Goal: Information Seeking & Learning: Find specific fact

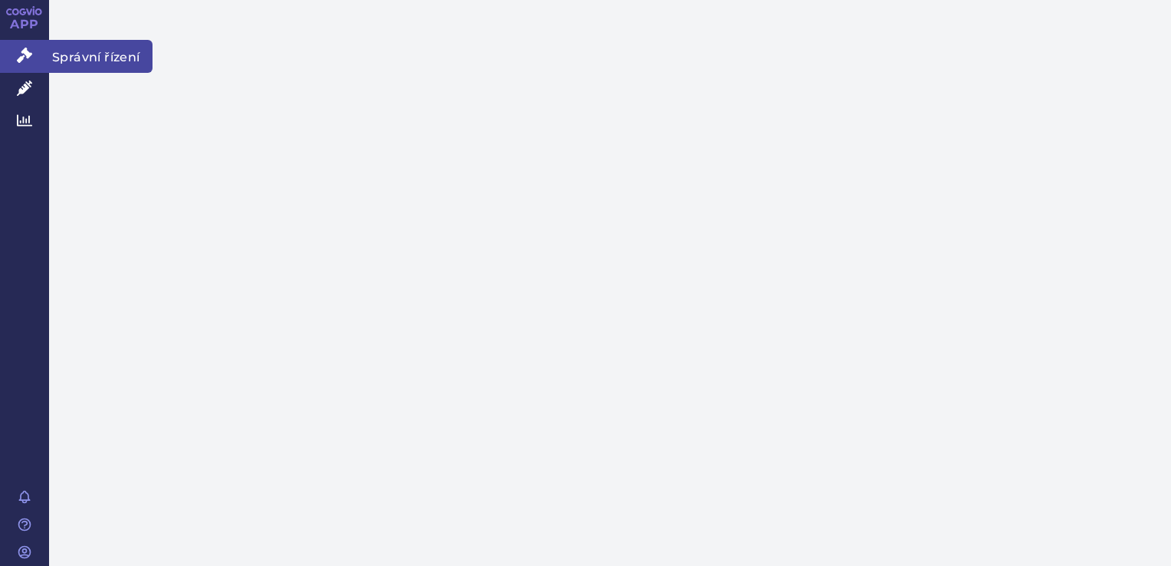
click at [37, 52] on link "Správní řízení" at bounding box center [24, 56] width 49 height 32
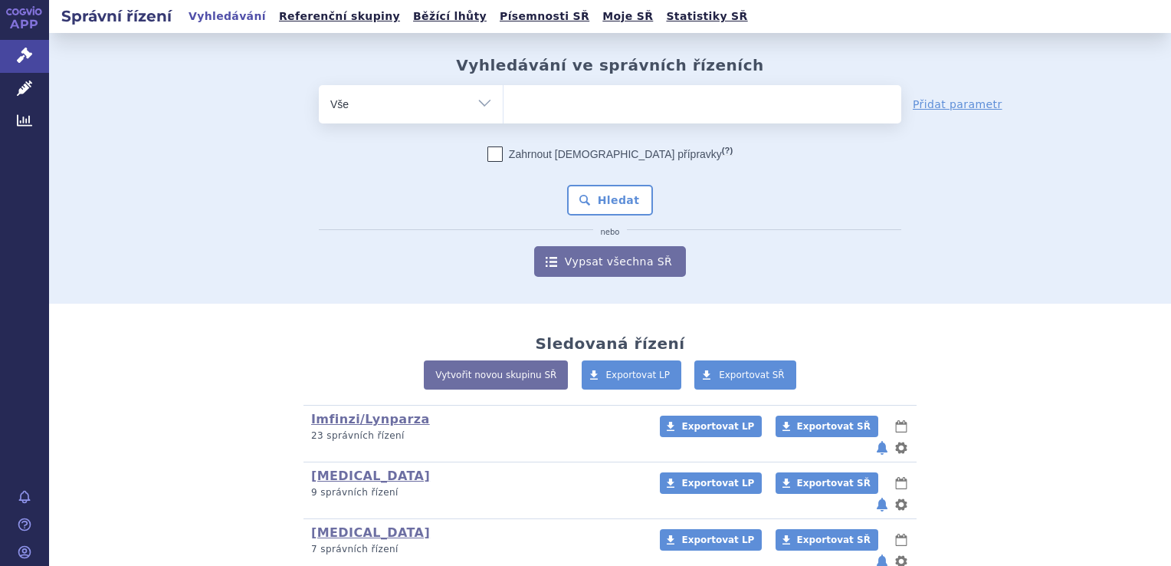
click at [567, 104] on ul at bounding box center [703, 101] width 398 height 32
click at [504, 104] on select at bounding box center [503, 103] width 1 height 38
click at [567, 104] on ul at bounding box center [703, 101] width 398 height 32
click at [504, 104] on select at bounding box center [503, 103] width 1 height 38
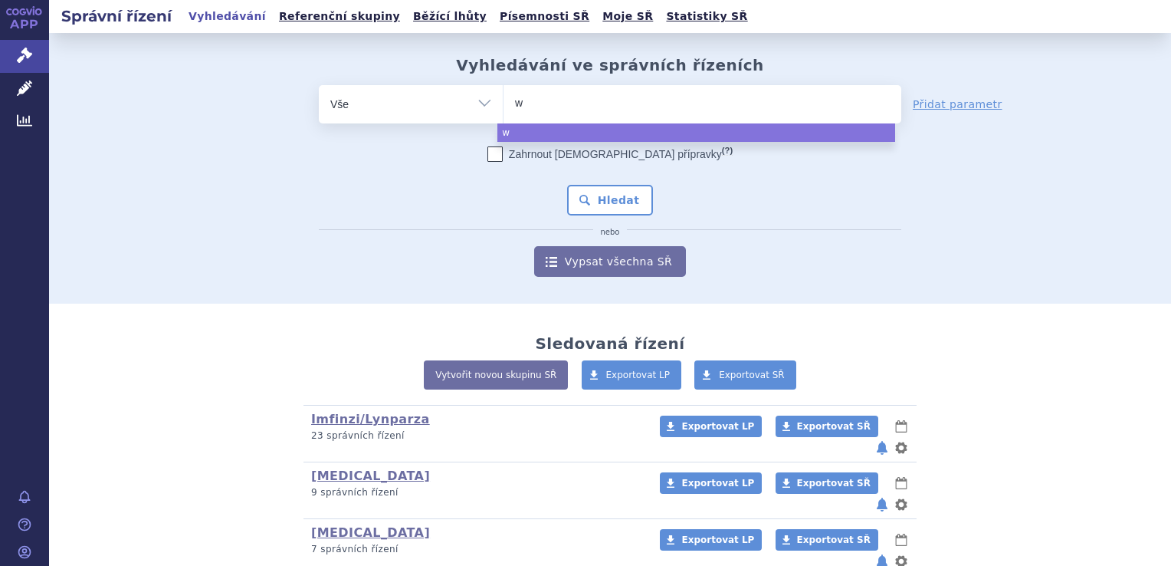
type input "wi"
type input "winr"
type input "winreva"
type input "winrevair"
select select "winrevair"
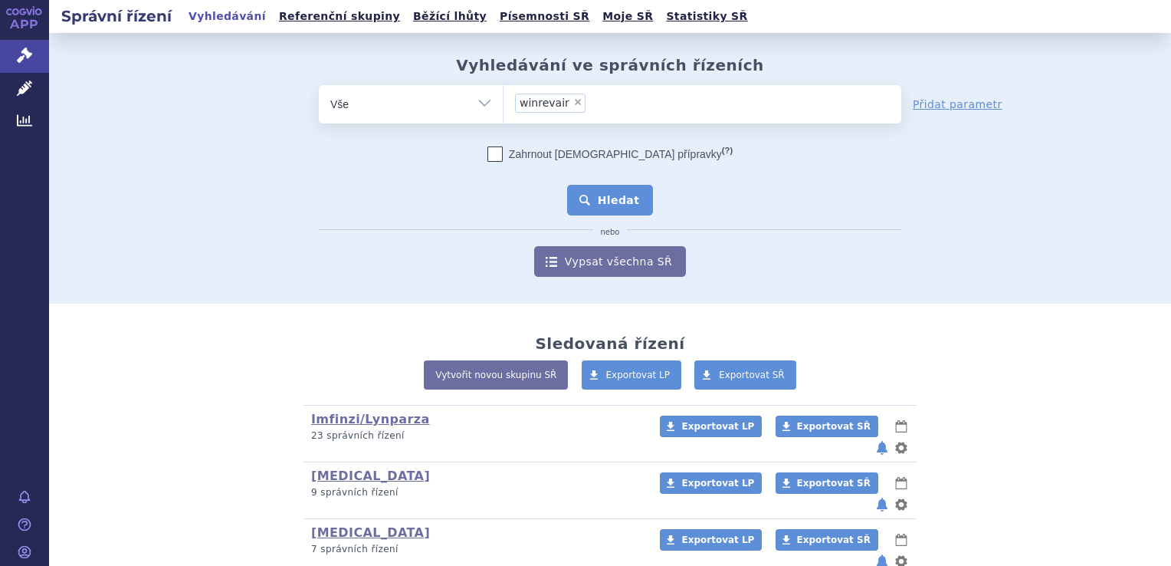
click at [605, 202] on button "Hledat" at bounding box center [610, 200] width 87 height 31
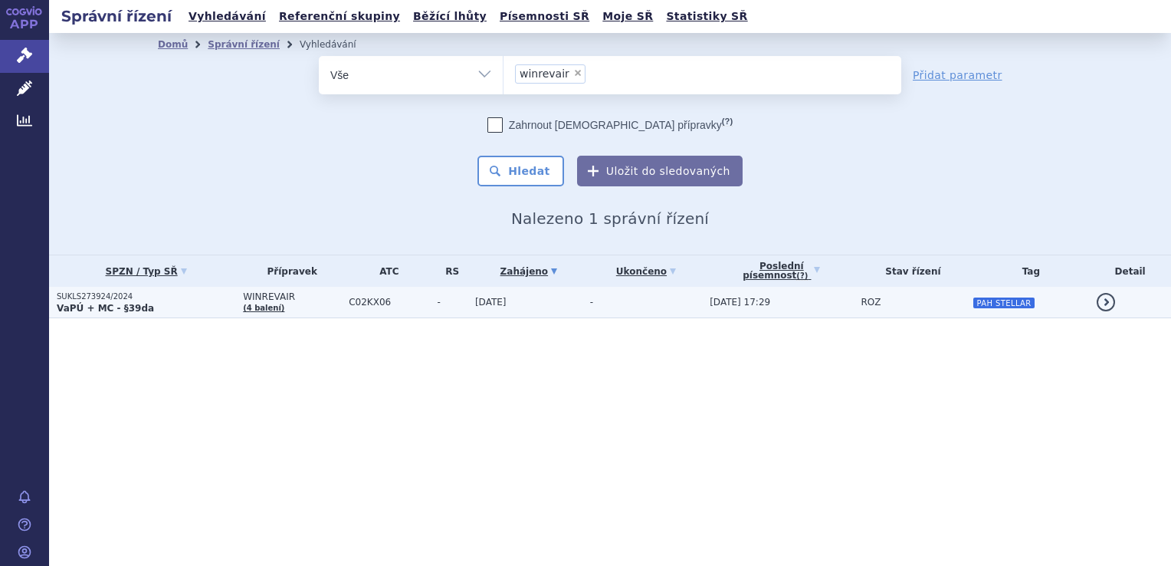
click at [570, 302] on td "23.10.2024" at bounding box center [525, 302] width 115 height 31
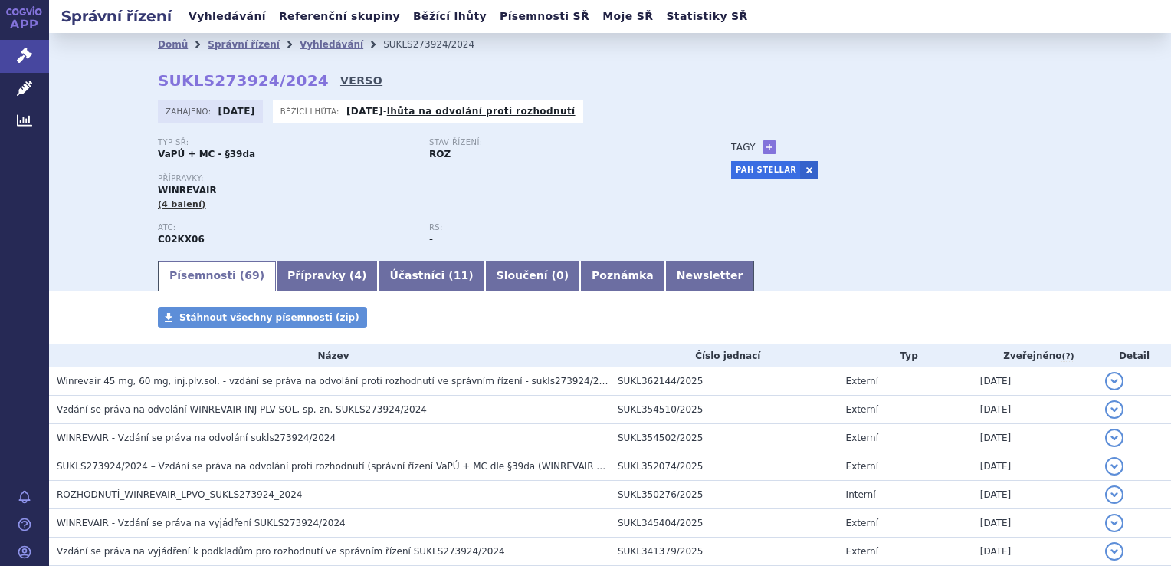
click at [340, 78] on link "VERSO" at bounding box center [361, 80] width 42 height 15
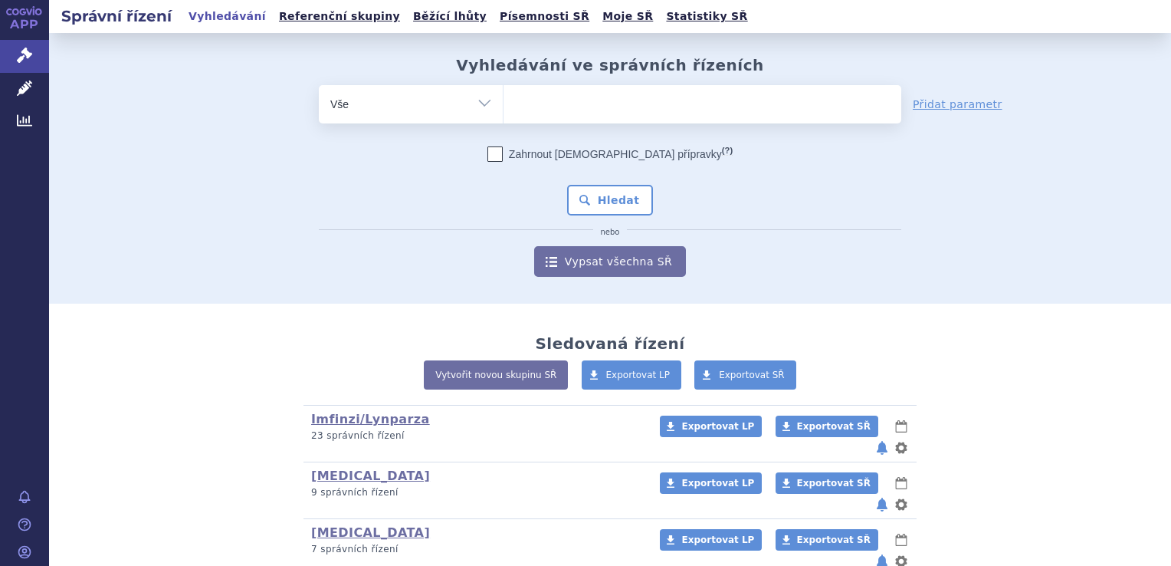
click at [693, 108] on ul at bounding box center [703, 101] width 398 height 32
click at [504, 108] on select at bounding box center [503, 103] width 1 height 38
type input "ke"
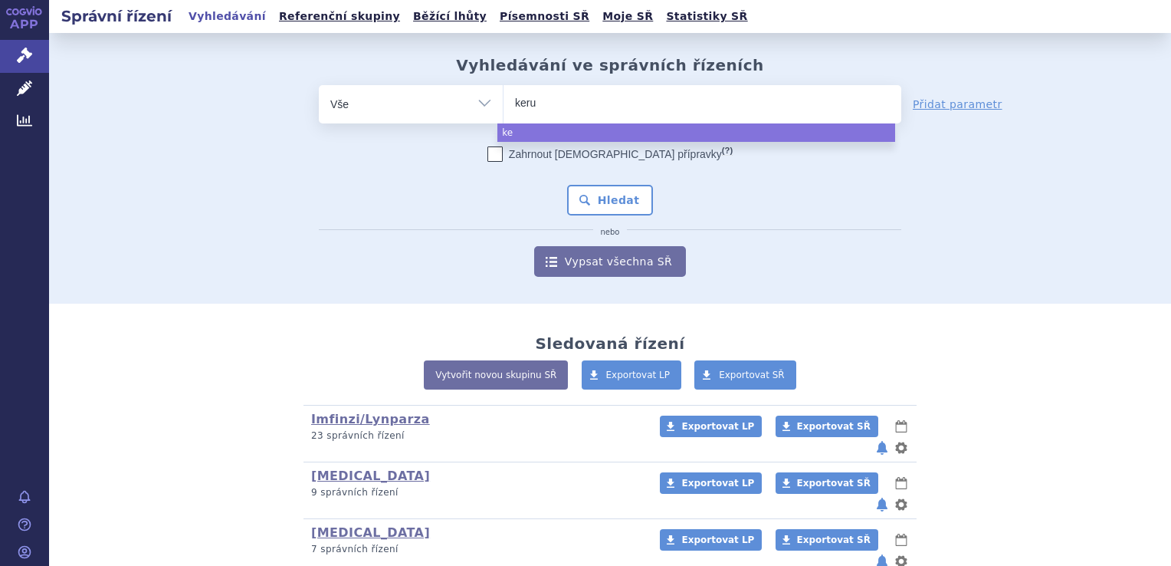
type input "kerud"
type input "keruda"
select select "keruda"
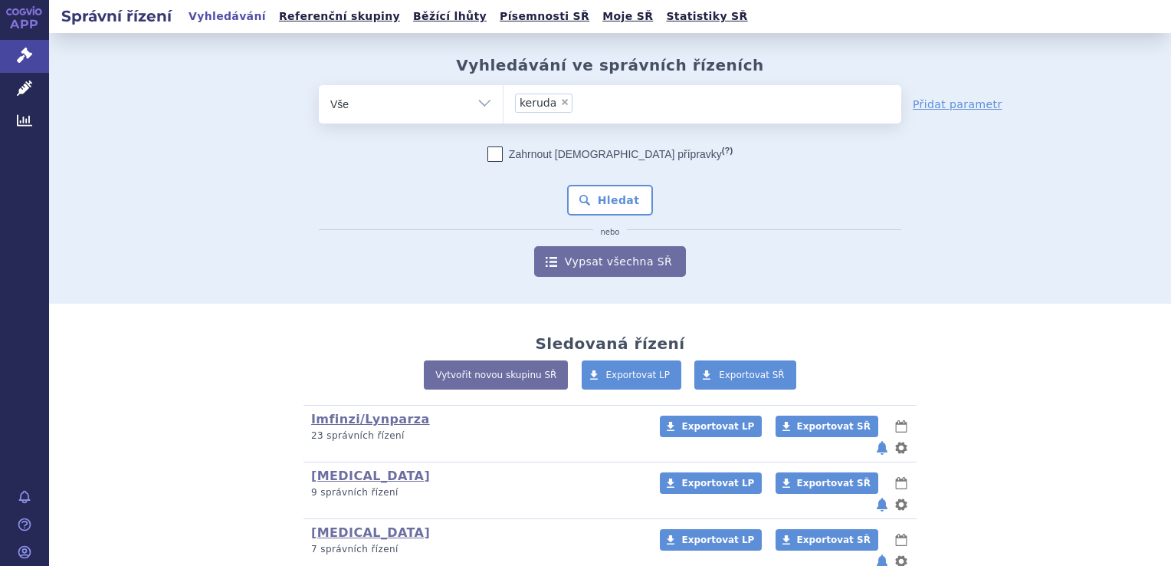
click at [560, 101] on span "×" at bounding box center [564, 101] width 9 height 9
click at [504, 101] on select "keruda" at bounding box center [503, 103] width 1 height 38
select select
type input "ke"
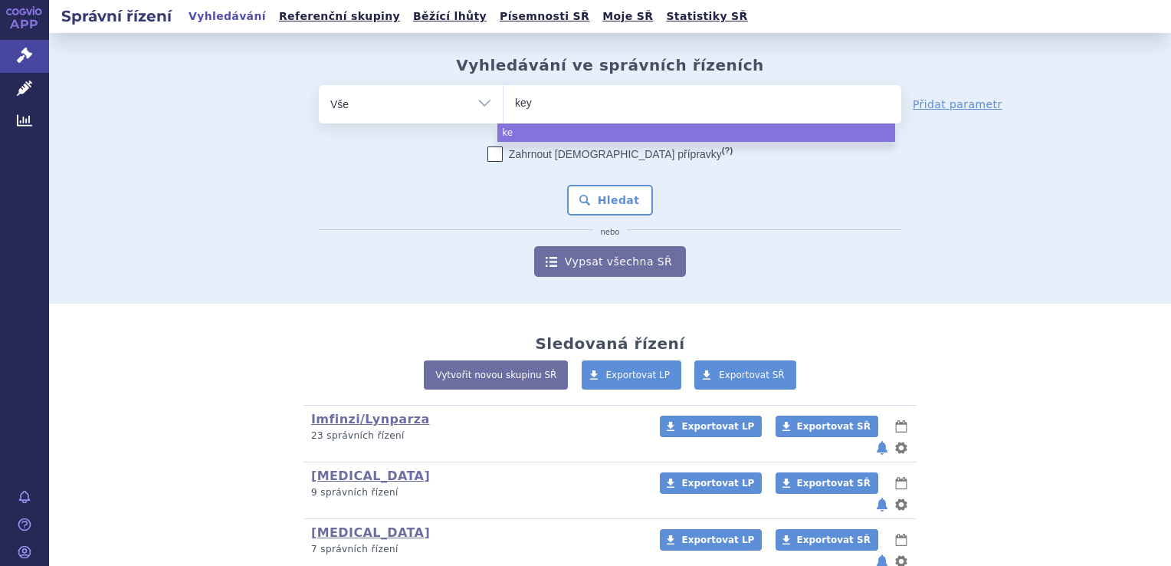
type input "keyt"
type input "keytru"
type input "[MEDICAL_DATA]"
select select "[MEDICAL_DATA]"
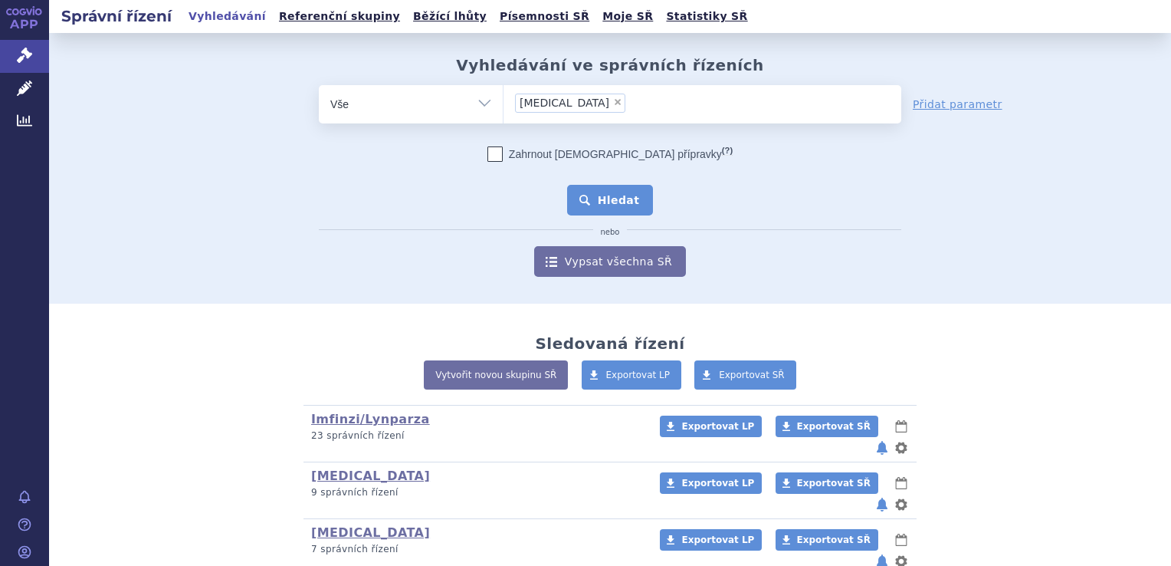
click at [619, 191] on button "Hledat" at bounding box center [610, 200] width 87 height 31
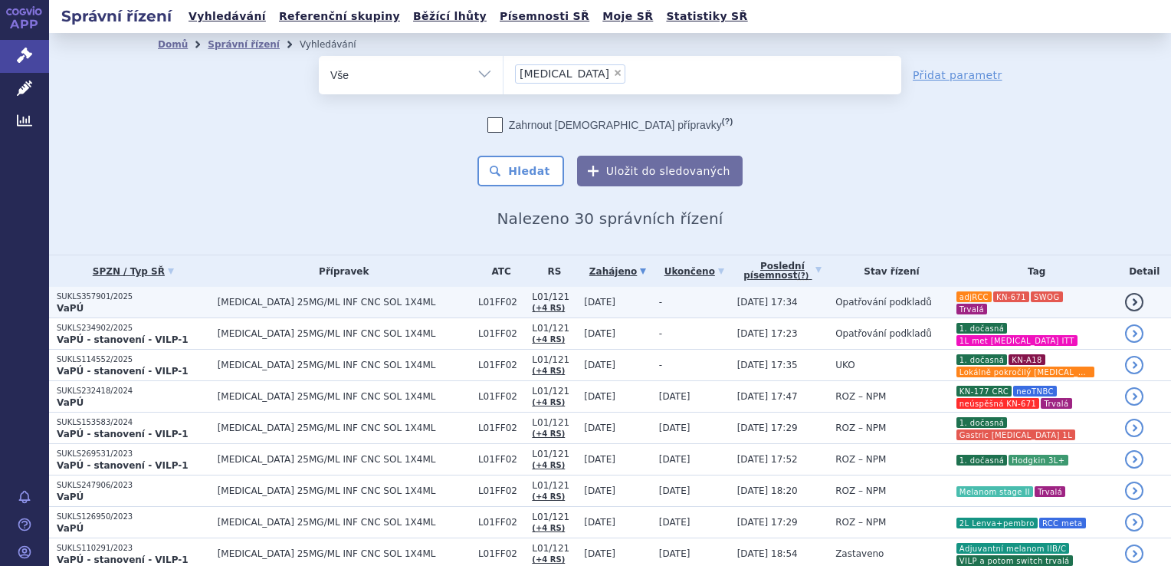
click at [255, 309] on td "[MEDICAL_DATA] 25MG/ML INF CNC SOL 1X4ML" at bounding box center [340, 302] width 261 height 31
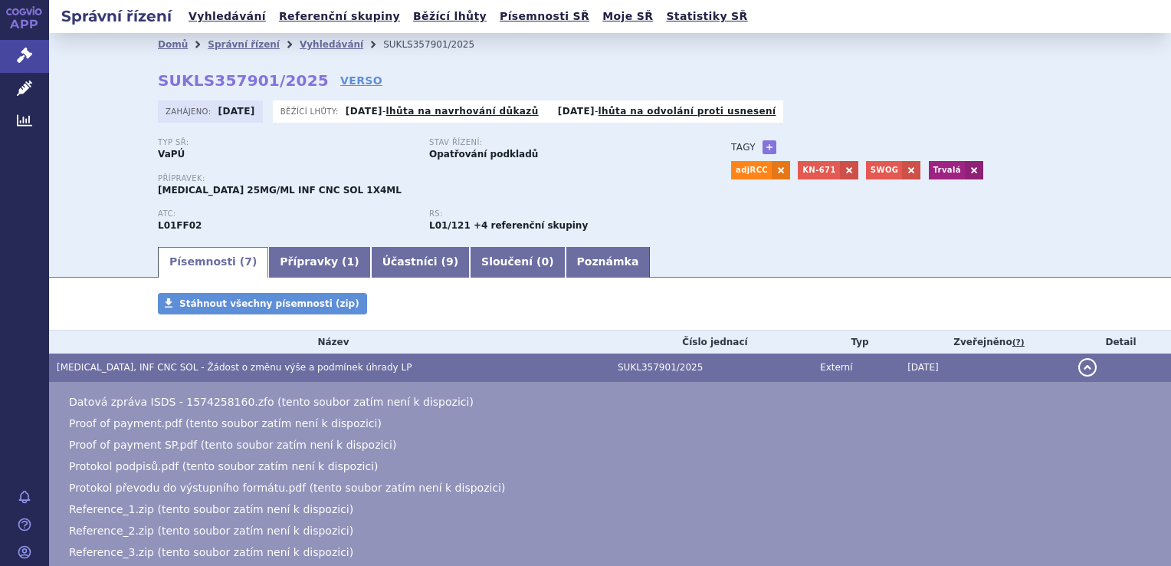
scroll to position [434, 0]
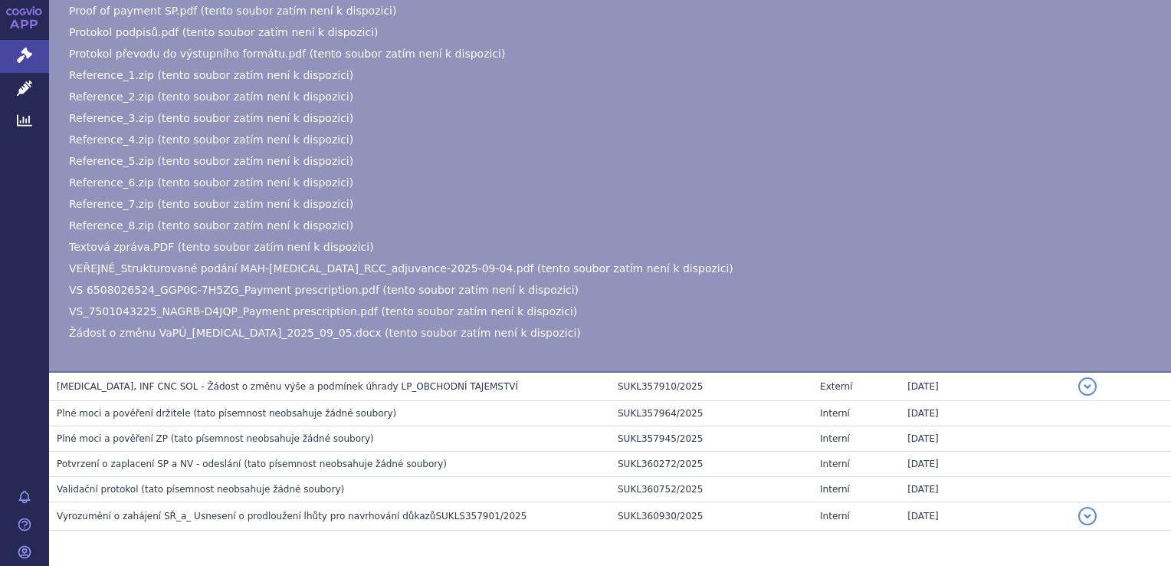
click at [245, 412] on span "(tato písemnost neobsahuje žádné soubory)" at bounding box center [294, 413] width 203 height 11
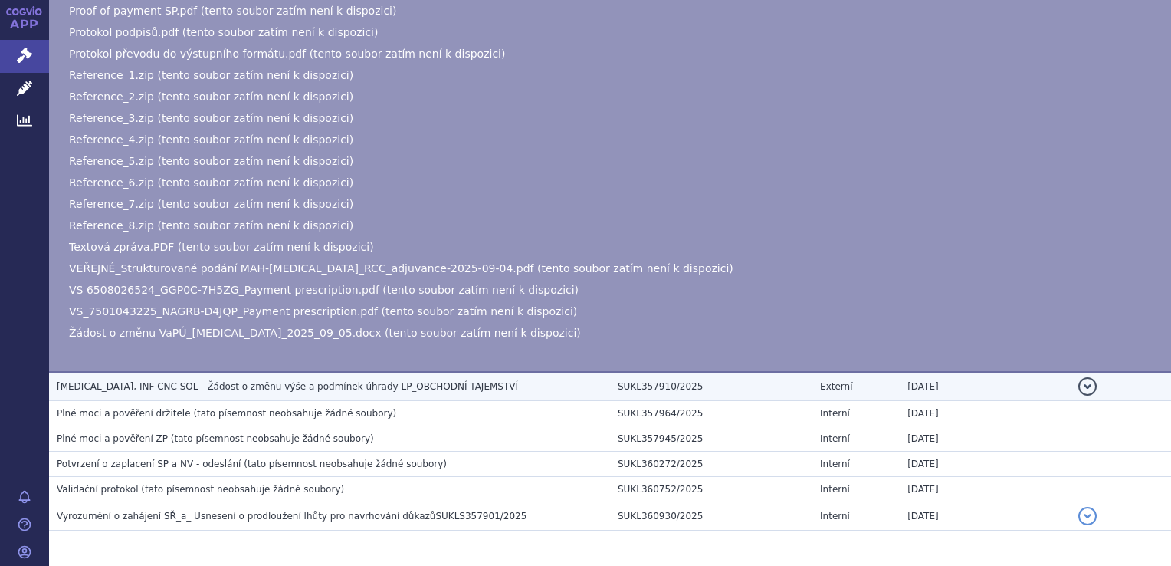
click at [217, 388] on span "KEYTRUDA, INF CNC SOL - Žádost o změnu výše a podmínek úhrady LP_OBCHODNÍ TAJEM…" at bounding box center [288, 386] width 462 height 11
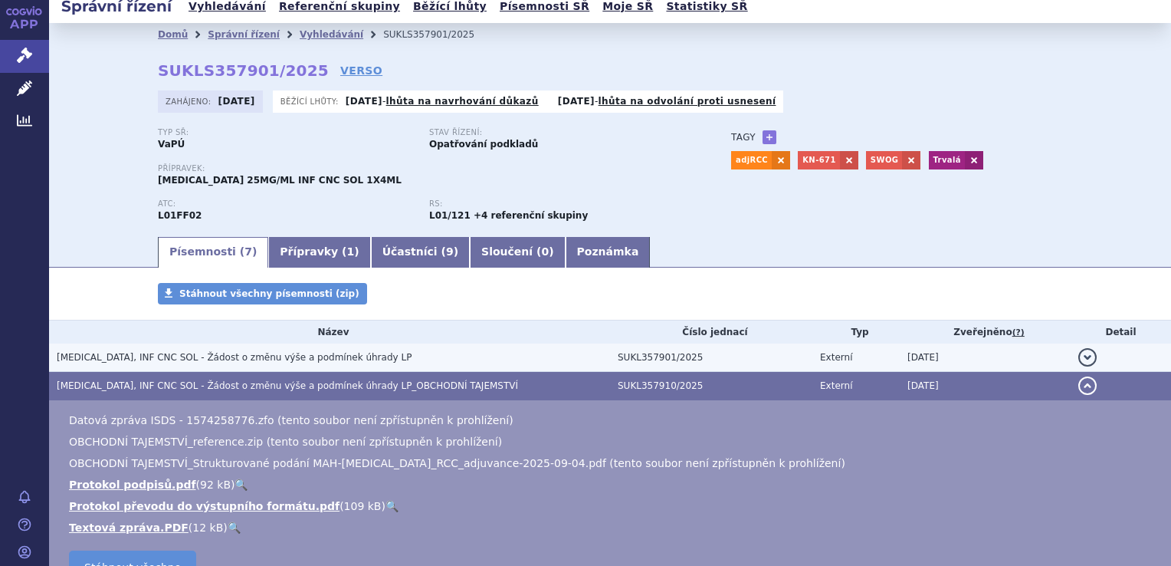
click at [215, 360] on span "KEYTRUDA, INF CNC SOL - Žádost o změnu výše a podmínek úhrady LP" at bounding box center [234, 357] width 355 height 11
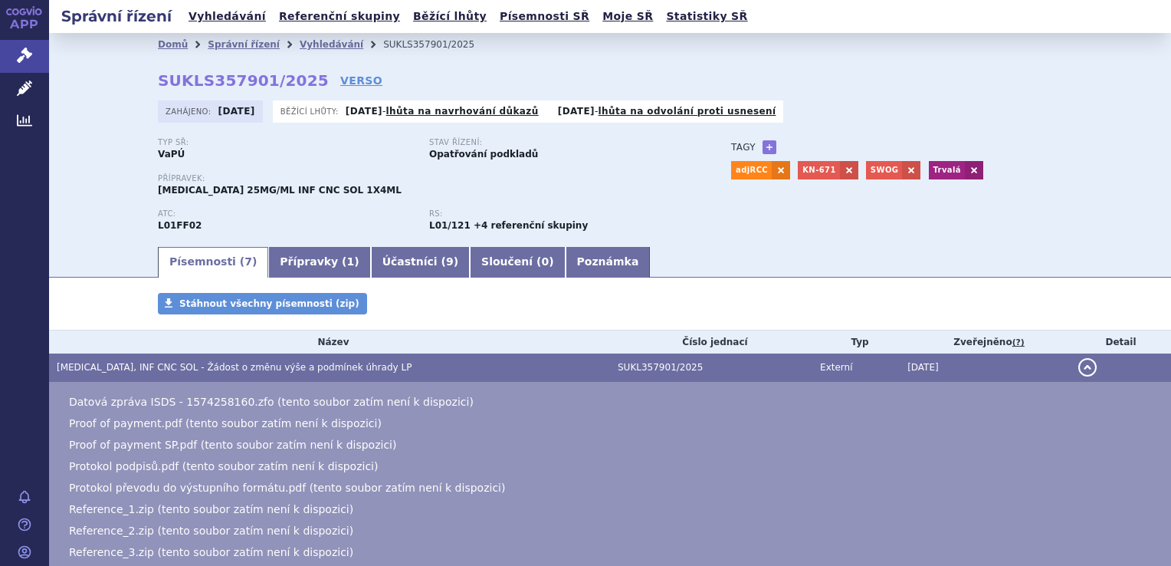
scroll to position [434, 0]
